Goal: Task Accomplishment & Management: Complete application form

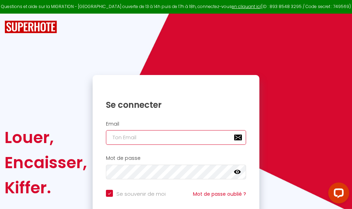
click at [173, 136] on input "email" at bounding box center [176, 137] width 140 height 15
type input "m"
checkbox input "true"
type input "ma"
checkbox input "true"
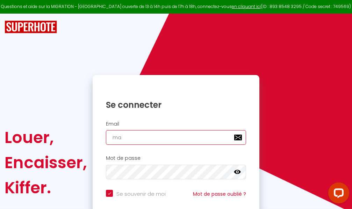
type input "mar"
checkbox input "true"
type input "marc"
checkbox input "true"
type input "marcd"
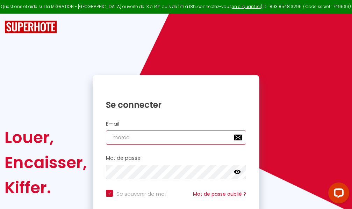
checkbox input "true"
type input "marcdp"
checkbox input "true"
type input "marcdpo"
checkbox input "true"
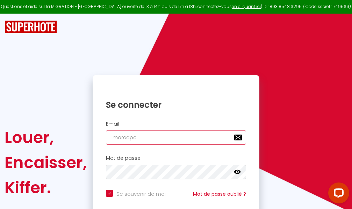
type input "marcdpoz"
checkbox input "true"
type input "marcdpoz."
checkbox input "true"
type input "marcdpoz.l"
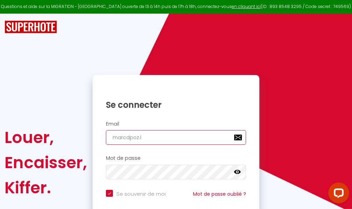
checkbox input "true"
type input "marcdpoz.lo"
checkbox input "true"
type input "marcdpoz.loc"
checkbox input "true"
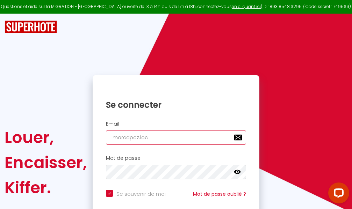
type input "marcdpoz.loca"
checkbox input "true"
type input "marcdpoz.locat"
checkbox input "true"
type input "marcdpoz.locati"
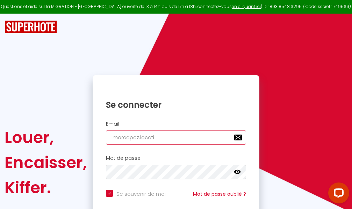
checkbox input "true"
type input "marcdpoz.locatio"
checkbox input "true"
type input "marcdpoz.location"
checkbox input "true"
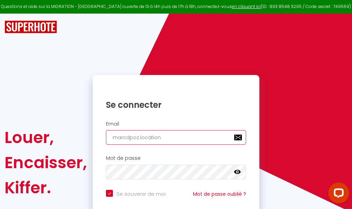
type input "marcdpoz.location@"
checkbox input "true"
type input "marcdpoz.location@g"
checkbox input "true"
type input "marcdpoz.location@gm"
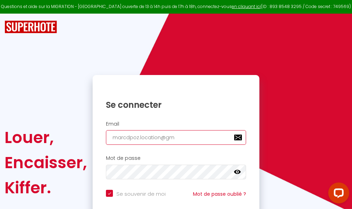
checkbox input "true"
type input "marcdpoz.location@gma"
checkbox input "true"
type input "marcdpoz.location@gmai"
checkbox input "true"
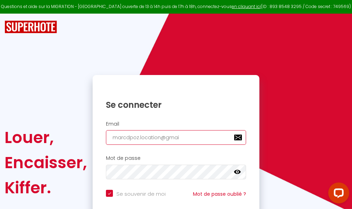
type input "[EMAIL_ADDRESS]"
checkbox input "true"
type input "[EMAIL_ADDRESS]."
checkbox input "true"
type input "marcdpoz.location@gmail.c"
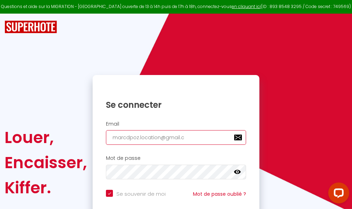
checkbox input "true"
type input "[EMAIL_ADDRESS][DOMAIN_NAME]"
checkbox input "true"
type input "[EMAIL_ADDRESS][DOMAIN_NAME]"
checkbox input "true"
